Goal: Task Accomplishment & Management: Use online tool/utility

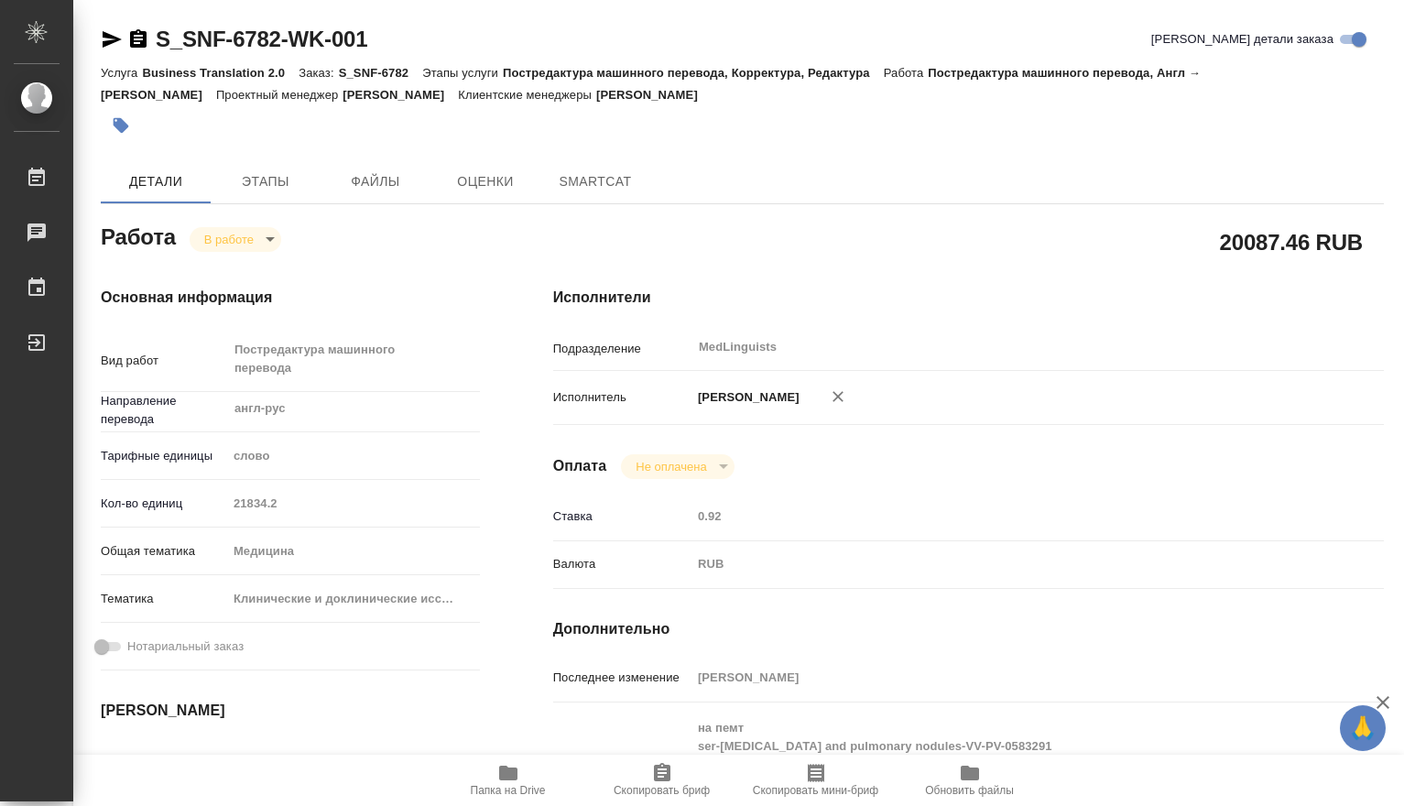
type textarea "x"
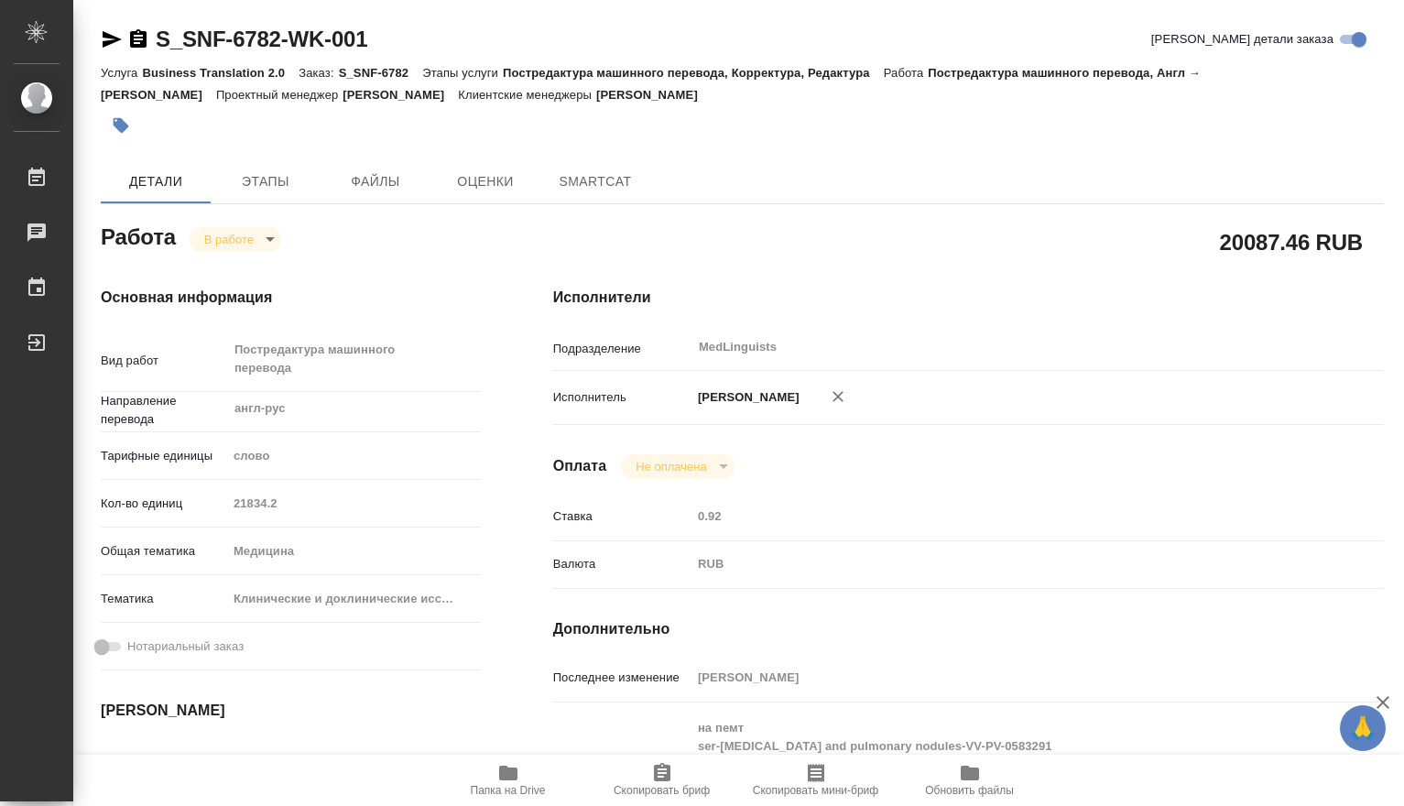
type textarea "x"
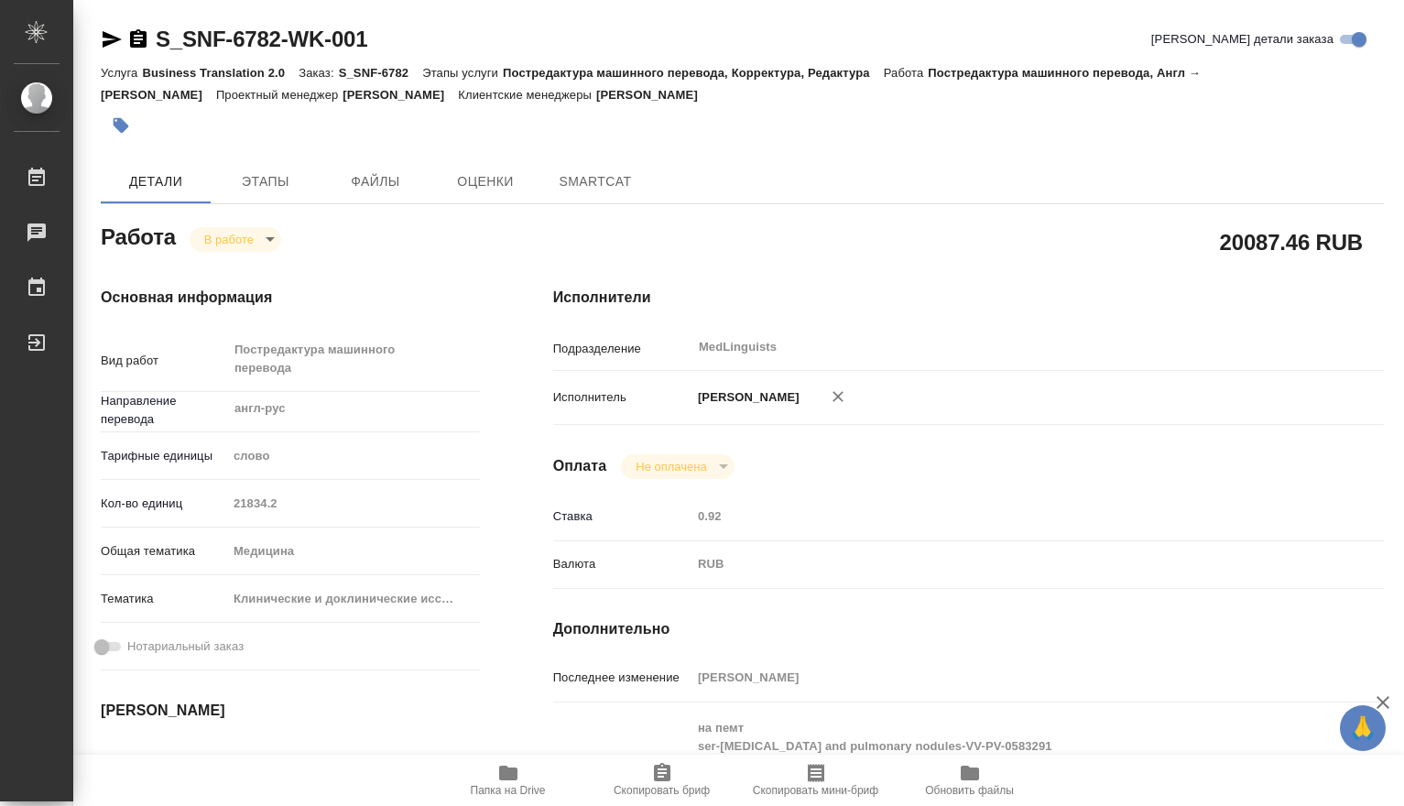
type textarea "x"
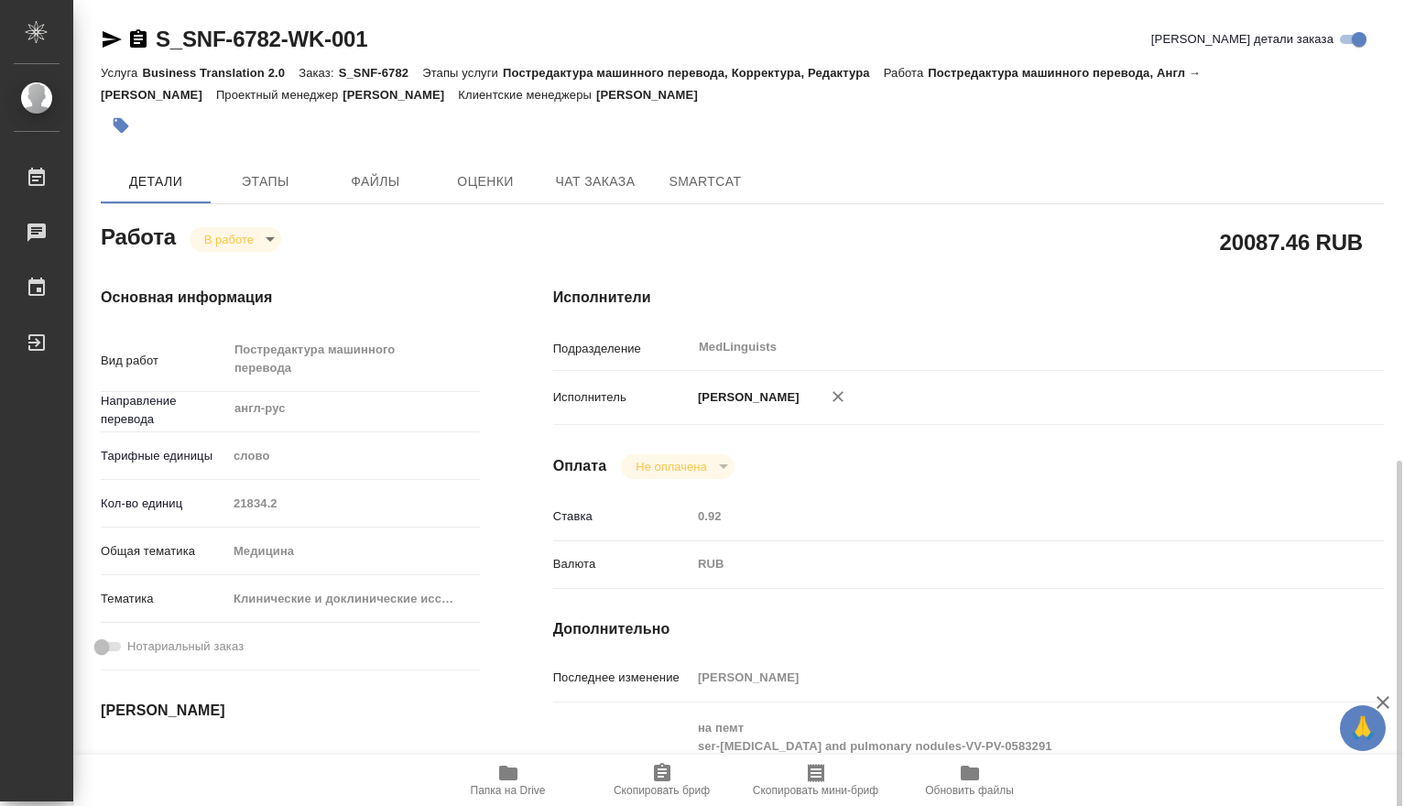
scroll to position [305, 0]
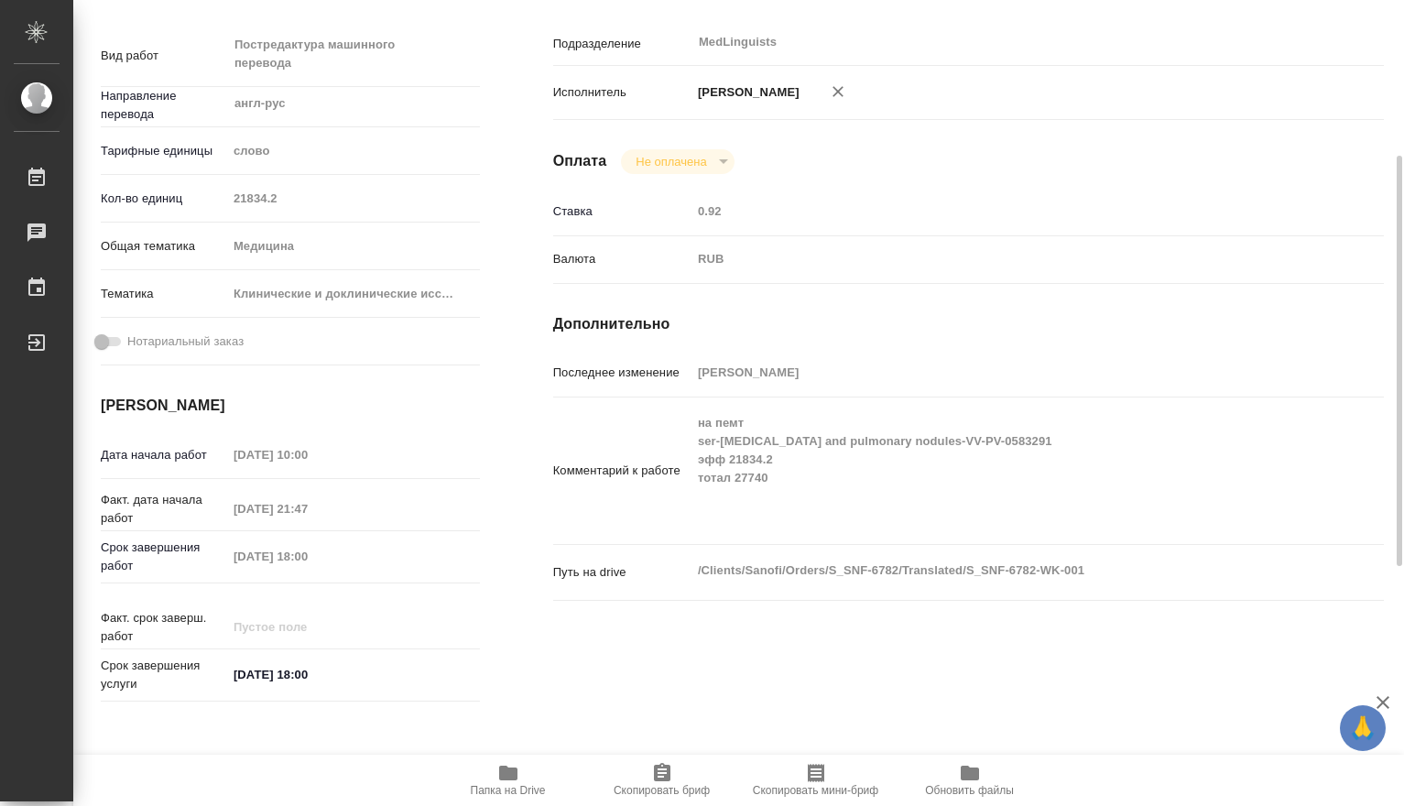
type textarea "x"
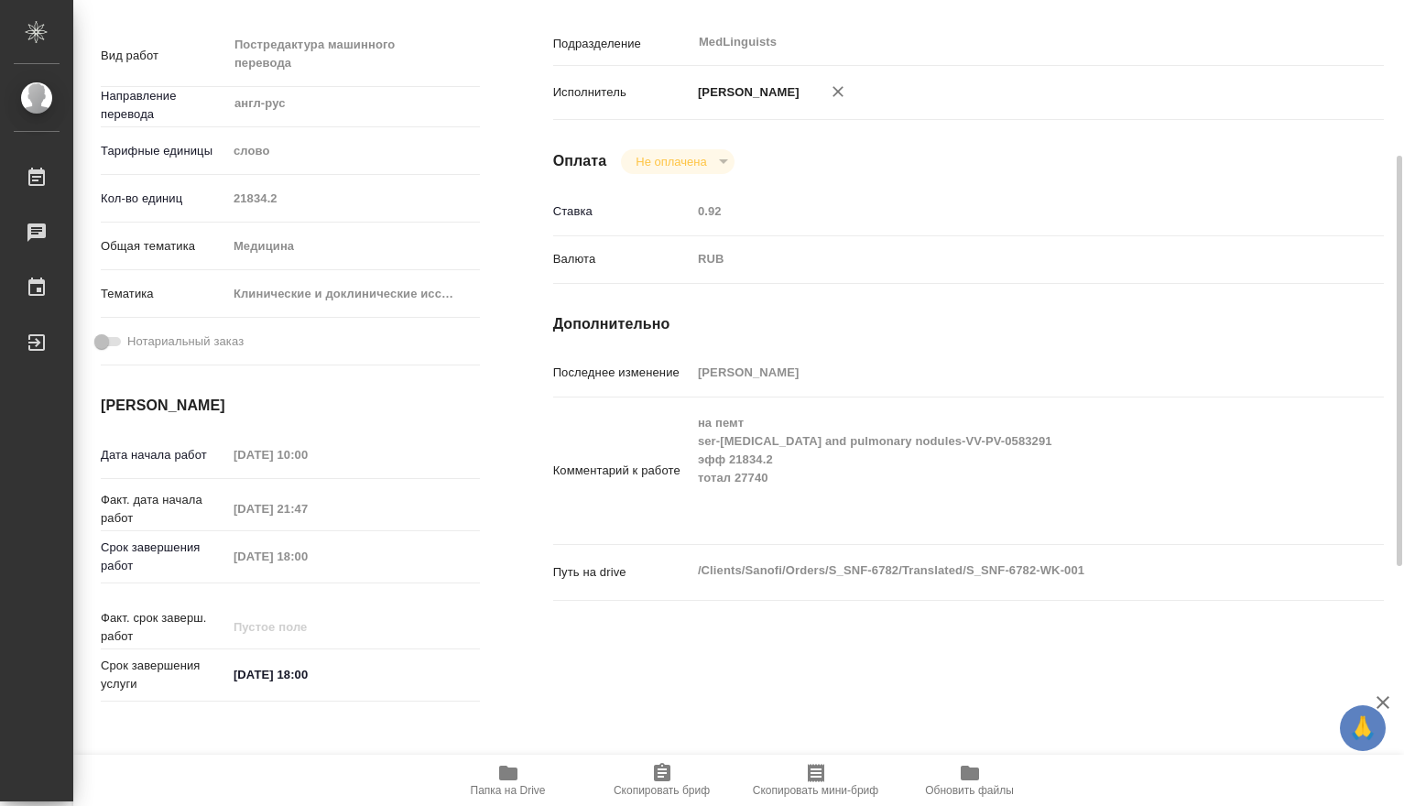
type textarea "x"
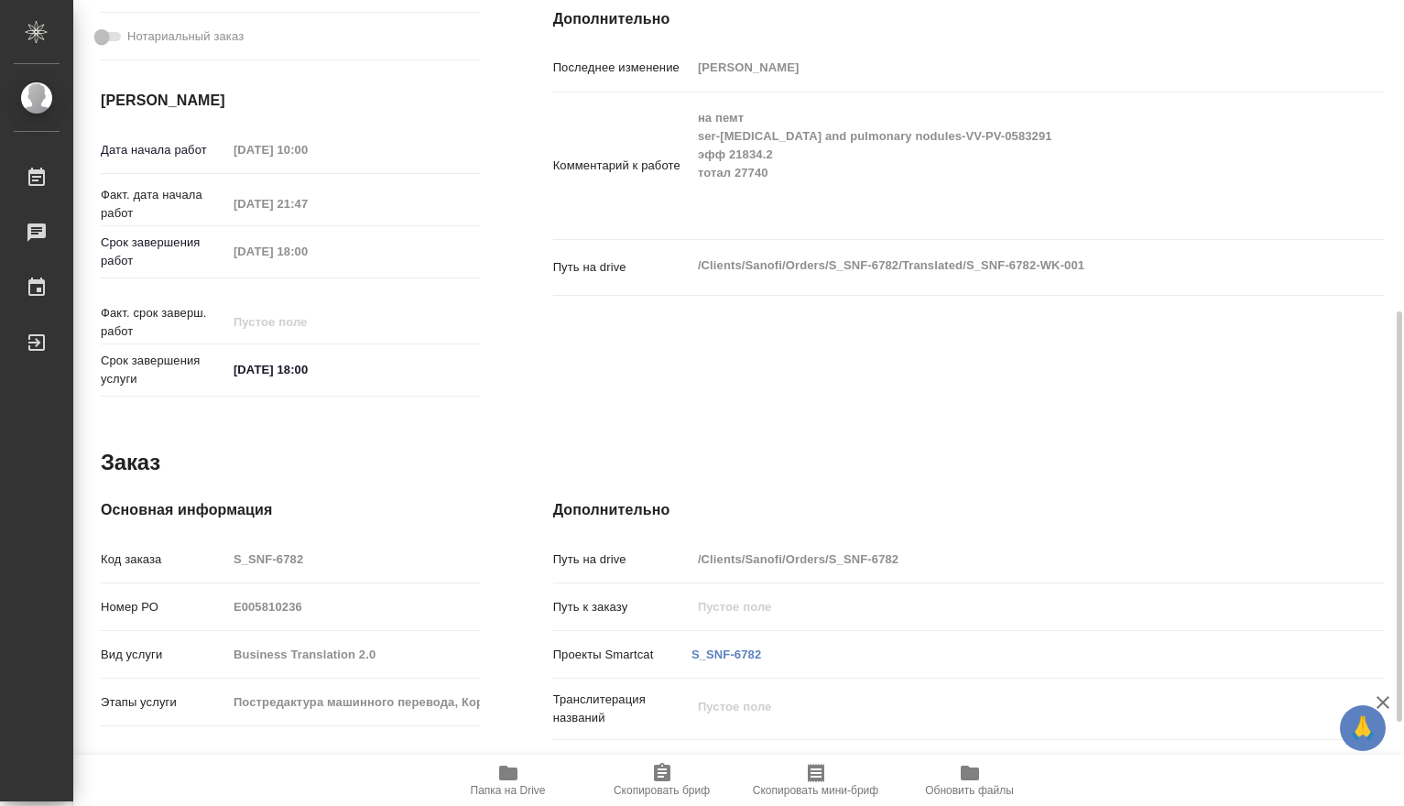
scroll to position [0, 0]
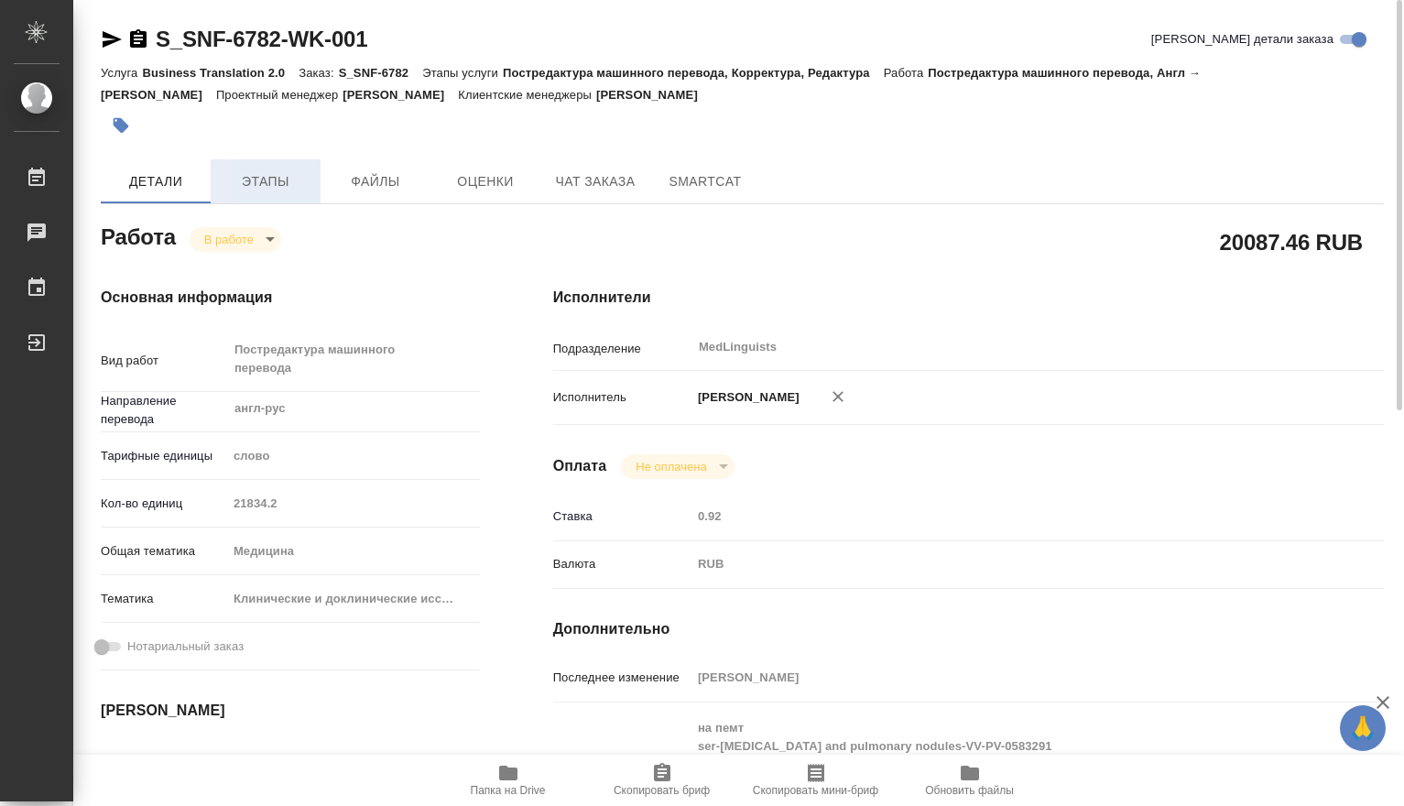
click at [282, 174] on span "Этапы" at bounding box center [266, 181] width 88 height 23
